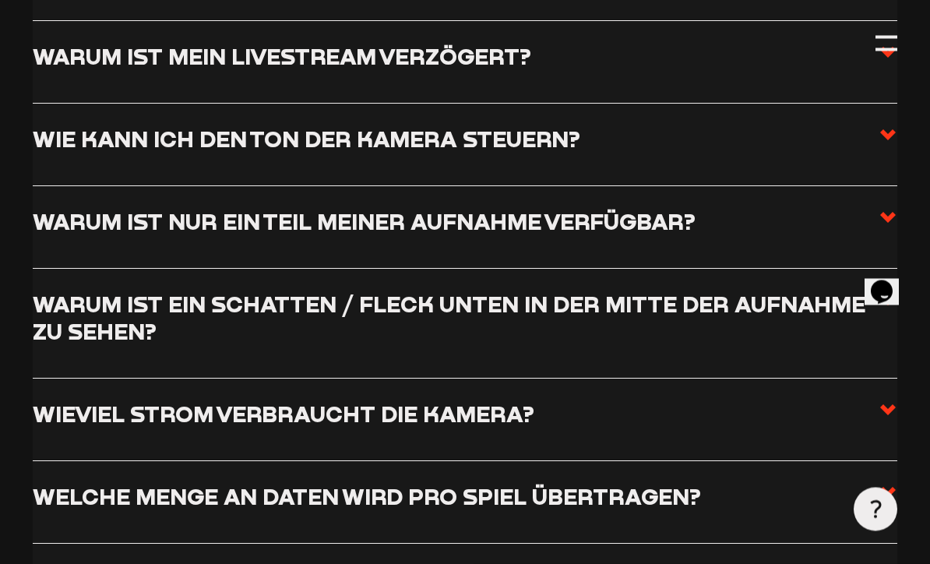
scroll to position [1895, 0]
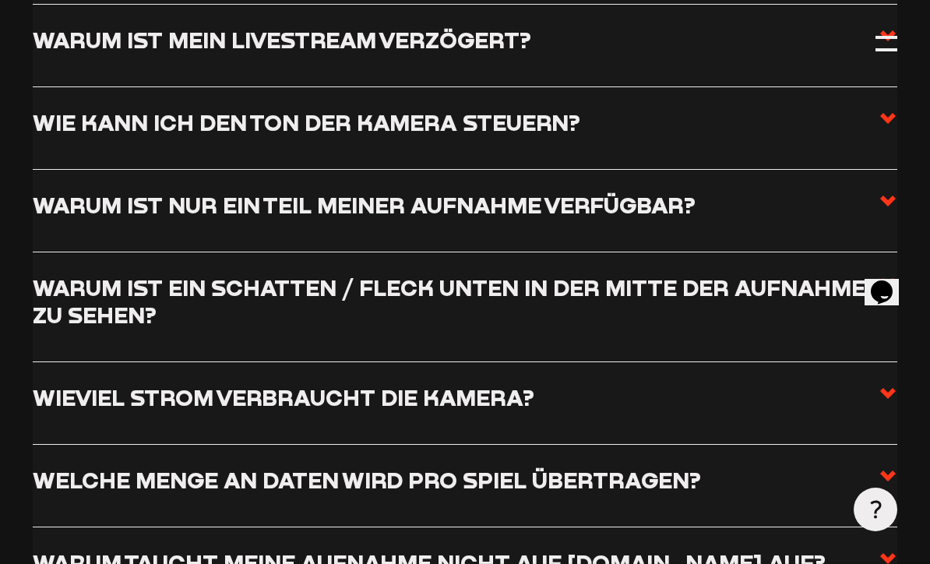
click at [878, 192] on icon at bounding box center [887, 201] width 19 height 19
click at [0, 0] on input "Warum ist nur ein Teil meiner Aufnahme verfügbar?" at bounding box center [0, 0] width 0 height 0
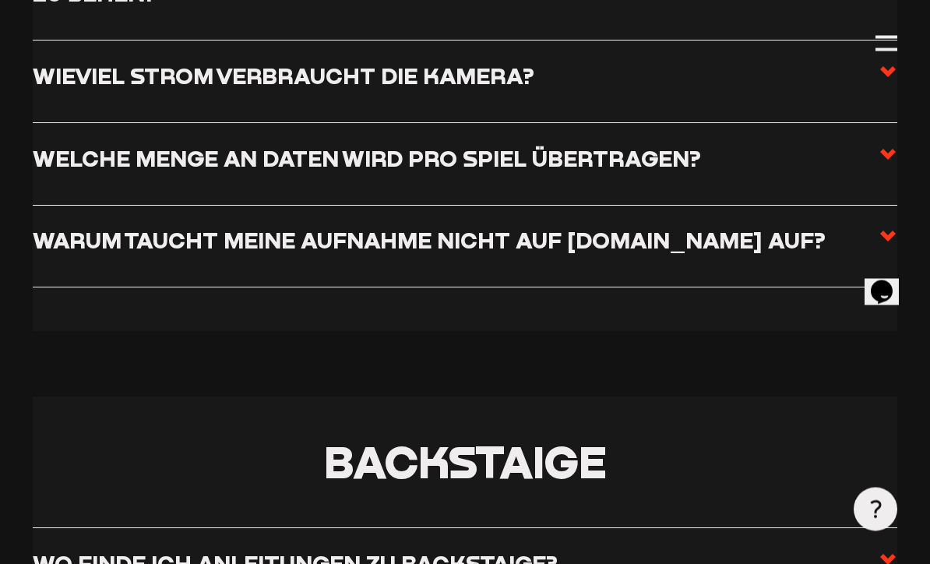
scroll to position [2370, 0]
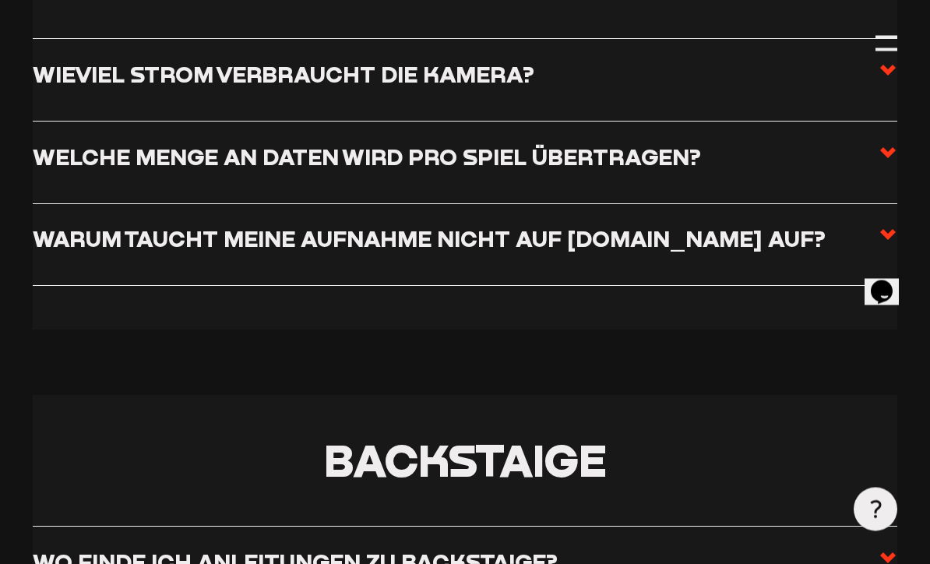
click at [882, 226] on span at bounding box center [887, 245] width 19 height 38
click at [0, 0] on input "Warum taucht meine Aufnahme nicht auf [DOMAIN_NAME] auf?" at bounding box center [0, 0] width 0 height 0
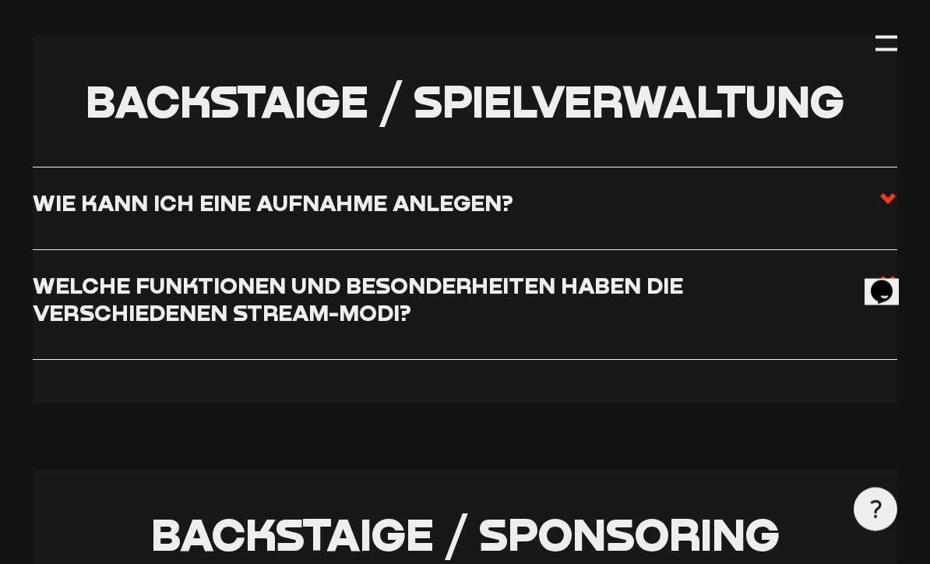
scroll to position [3479, 0]
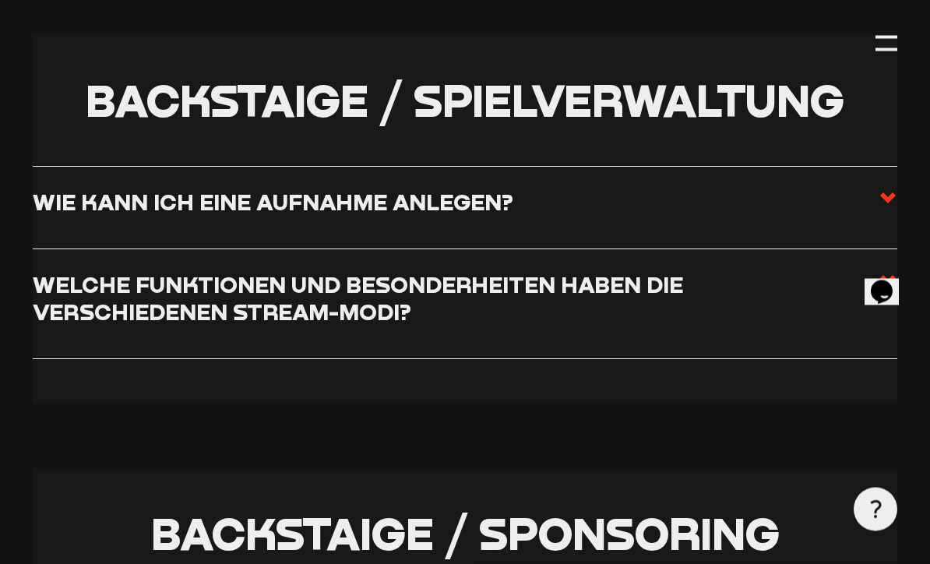
click at [884, 272] on icon at bounding box center [887, 281] width 19 height 19
click at [0, 0] on input "Welche Funktionen und Besonderheiten haben die verschiedenen Stream-Modi?" at bounding box center [0, 0] width 0 height 0
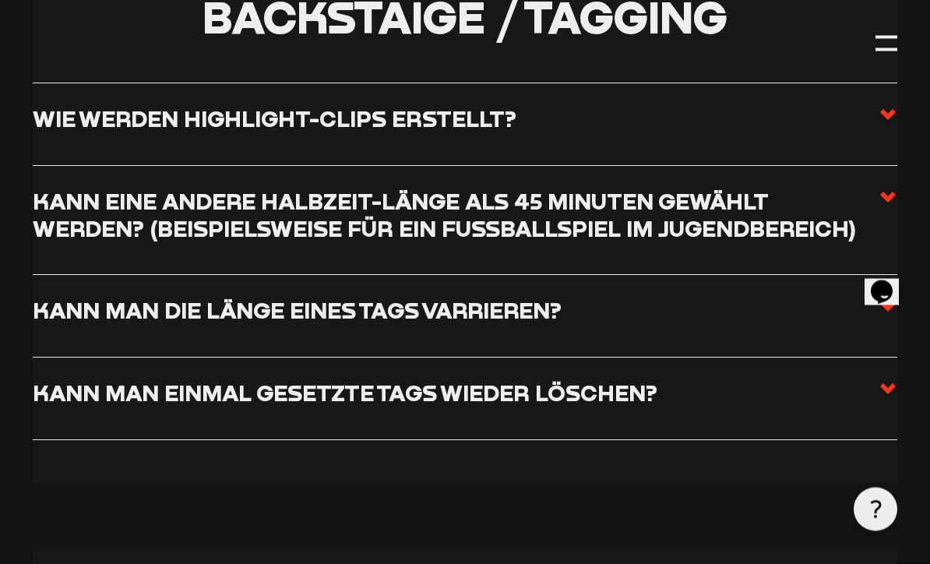
scroll to position [4518, 0]
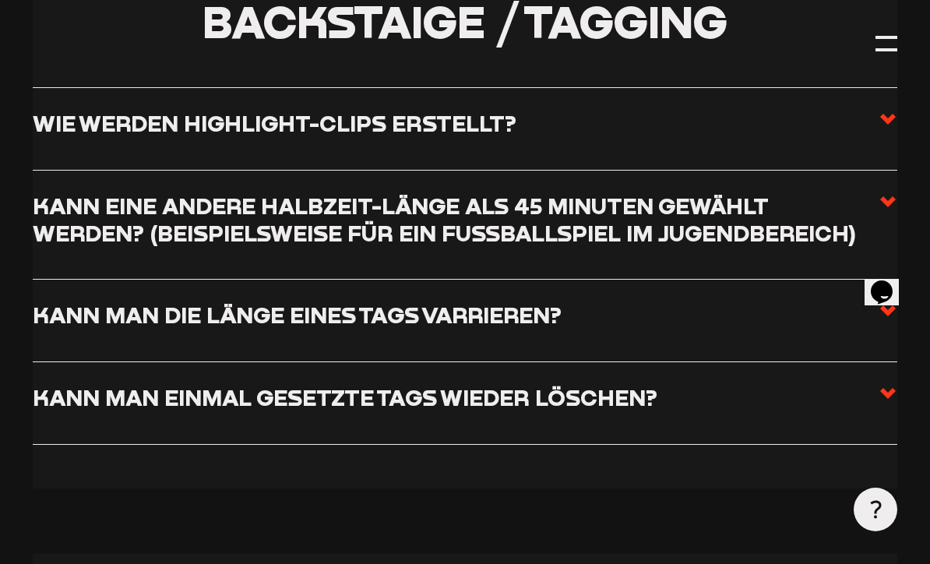
click at [880, 110] on icon at bounding box center [887, 119] width 19 height 19
click at [0, 0] on input "Wie werden Highlight-Clips erstellt?" at bounding box center [0, 0] width 0 height 0
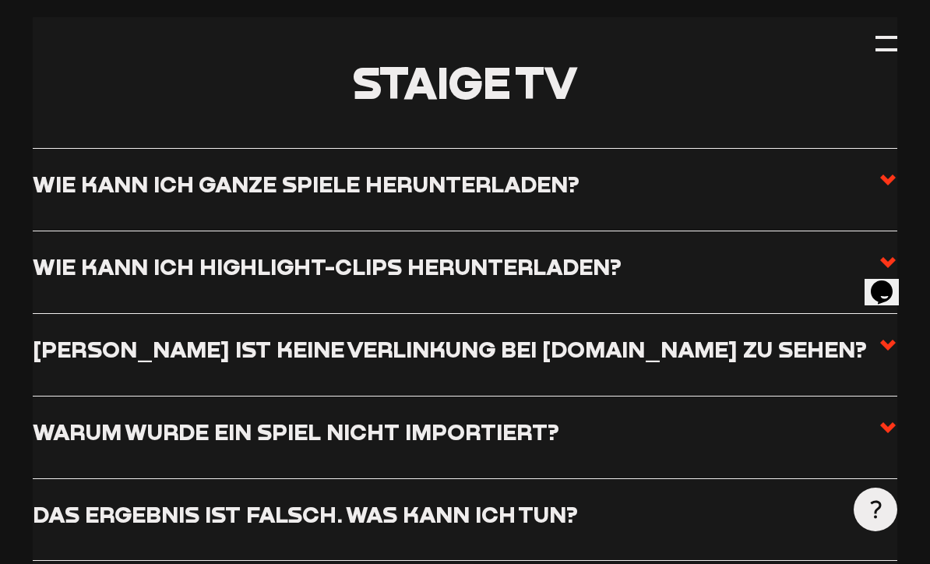
scroll to position [5685, 0]
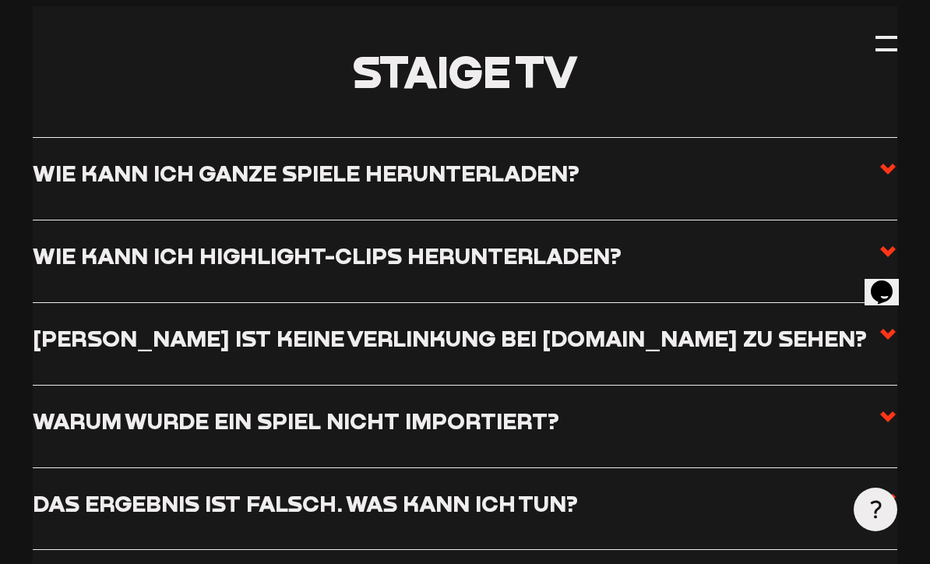
click at [896, 242] on icon at bounding box center [887, 251] width 19 height 19
click at [0, 0] on input "Wie kann ich Highlight-Clips herunterladen?" at bounding box center [0, 0] width 0 height 0
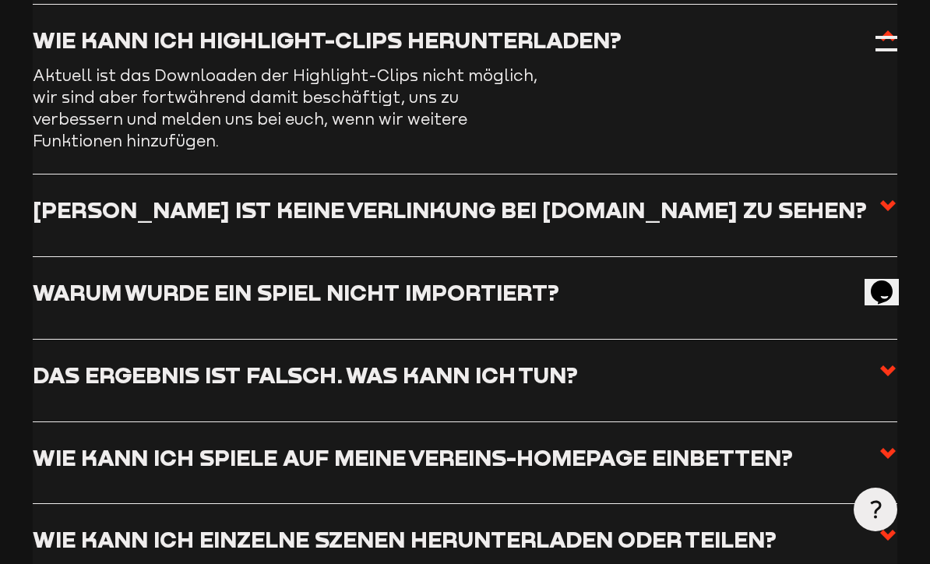
scroll to position [5775, 0]
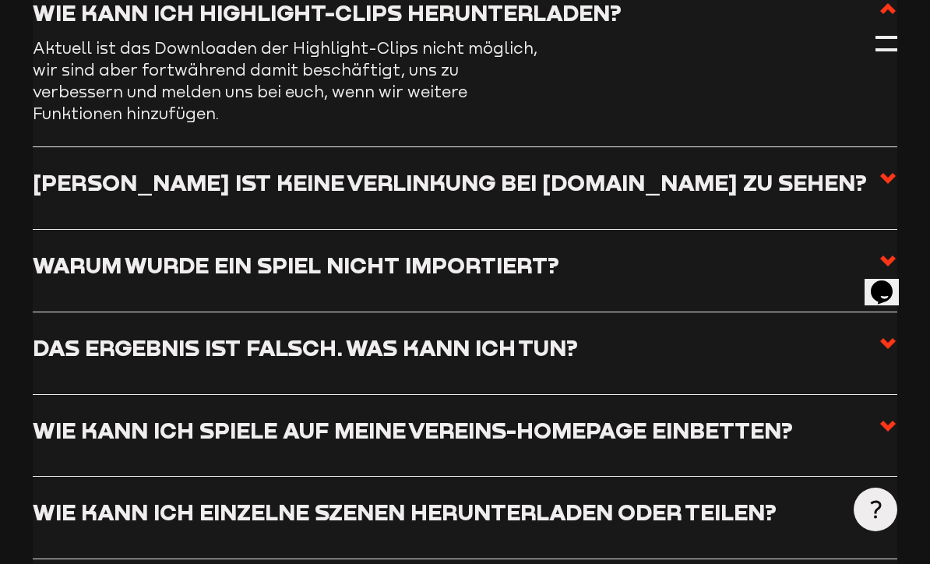
click at [888, 169] on icon at bounding box center [887, 178] width 19 height 19
click at [0, 0] on input "[PERSON_NAME] ist keine Verlinkung bei [DOMAIN_NAME] zu sehen?" at bounding box center [0, 0] width 0 height 0
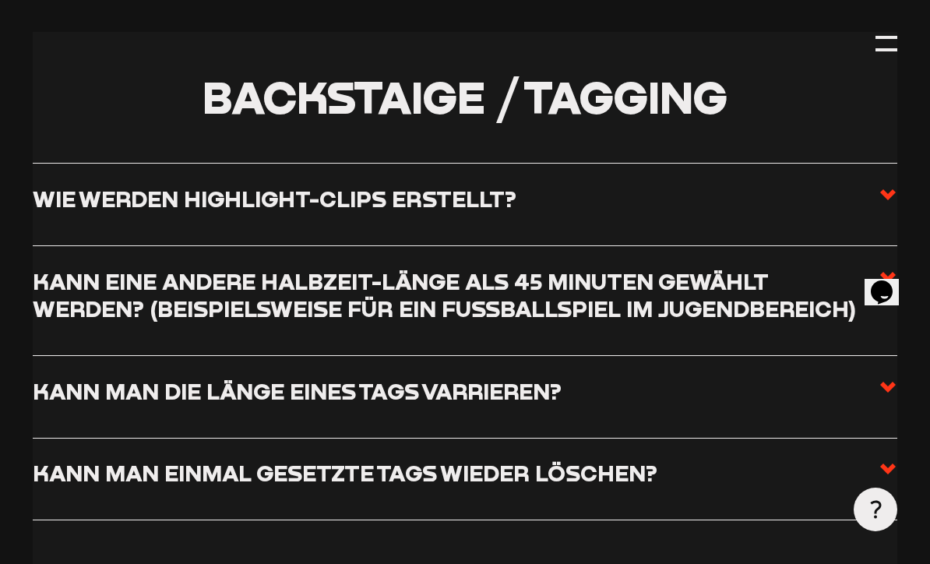
scroll to position [4301, 0]
